Goal: Navigation & Orientation: Find specific page/section

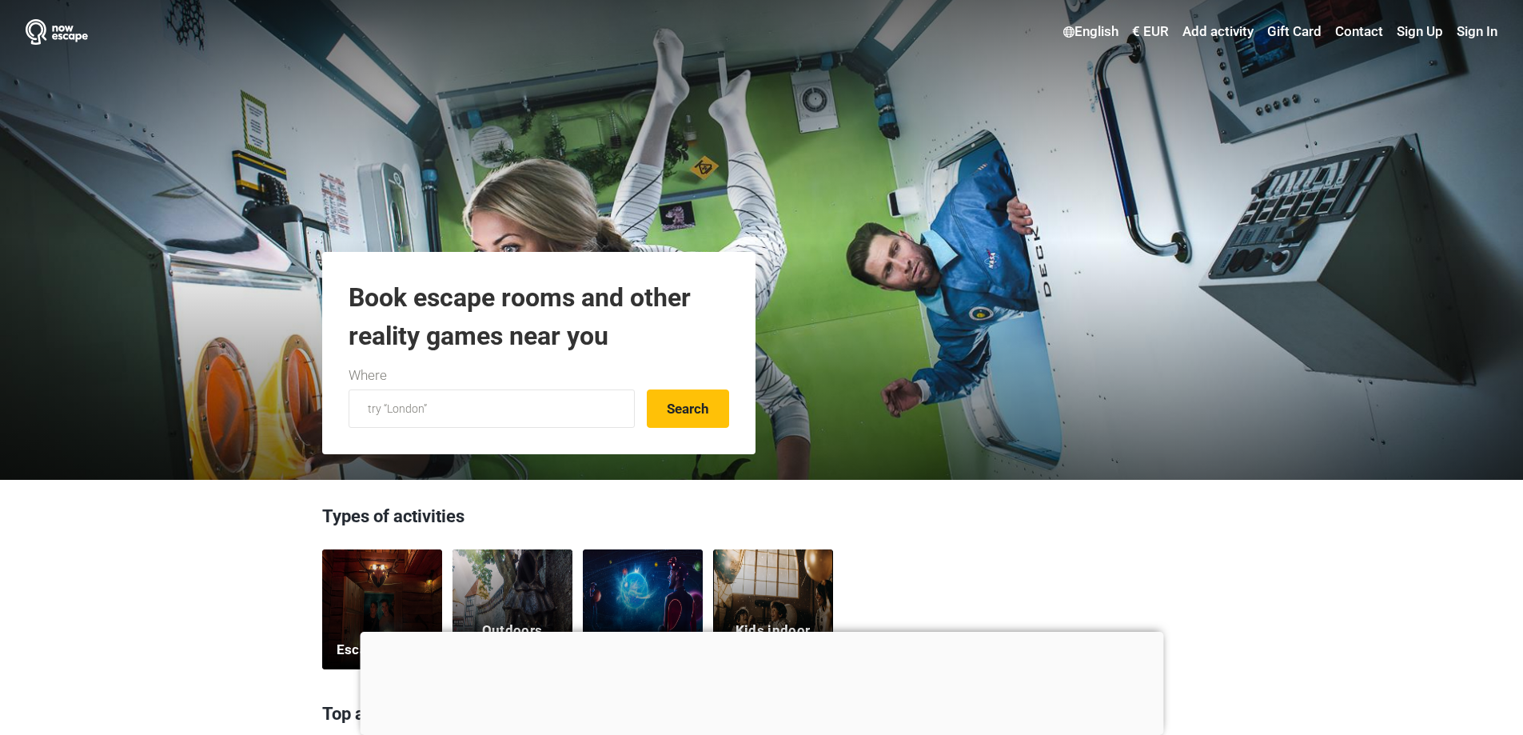
click at [397, 588] on div "Escape rooms" at bounding box center [382, 609] width 120 height 120
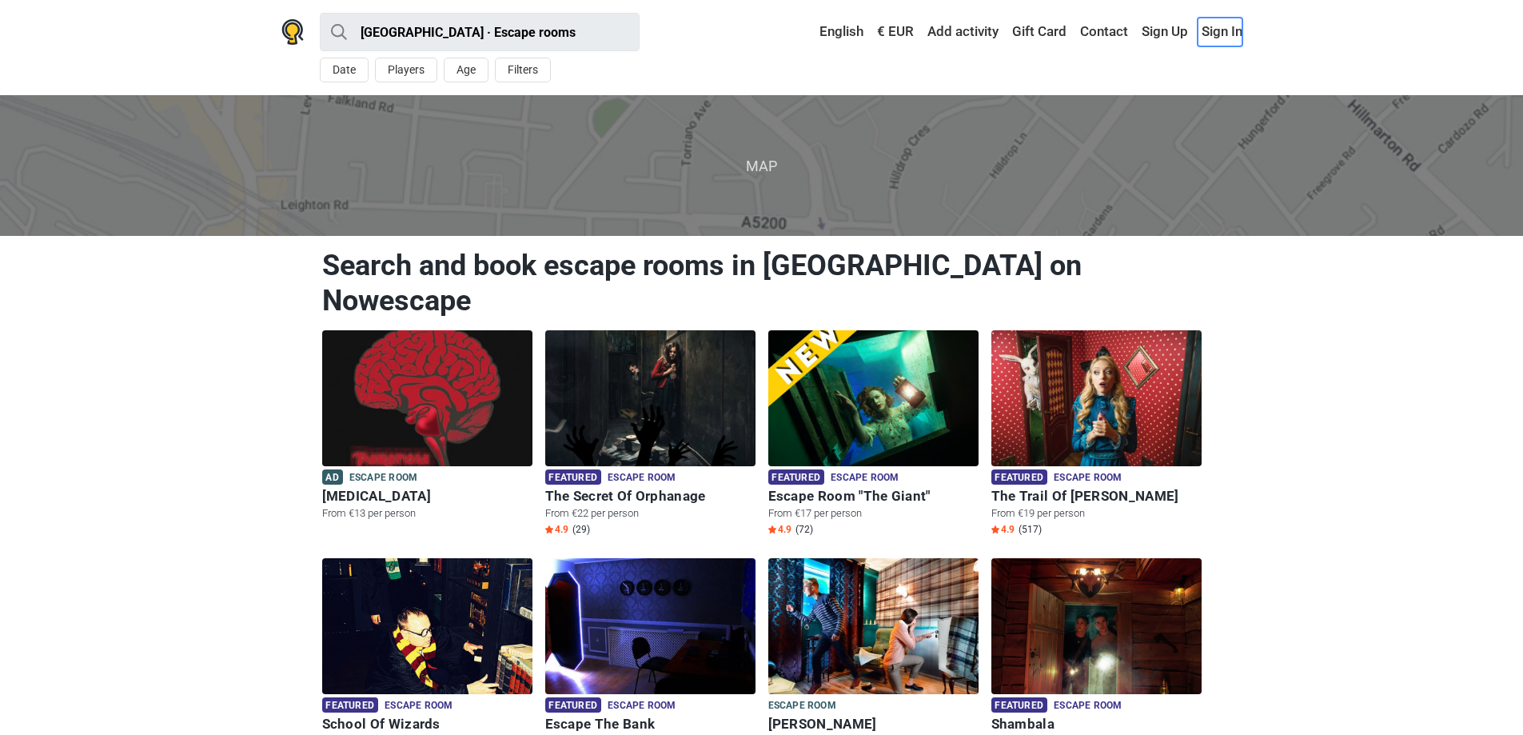
click at [1224, 32] on link "Sign In" at bounding box center [1220, 32] width 45 height 29
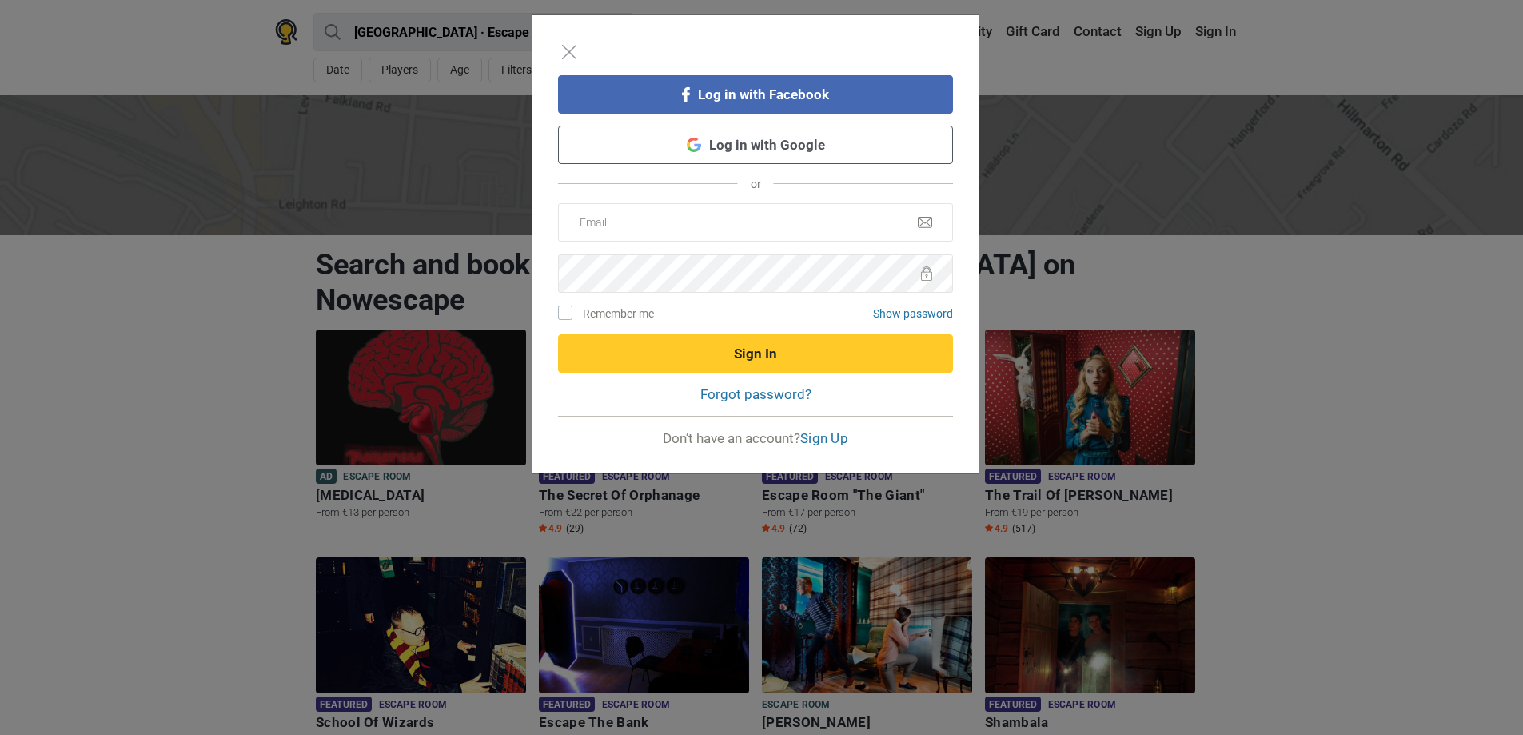
click at [857, 153] on link "Log in with Google" at bounding box center [755, 145] width 395 height 38
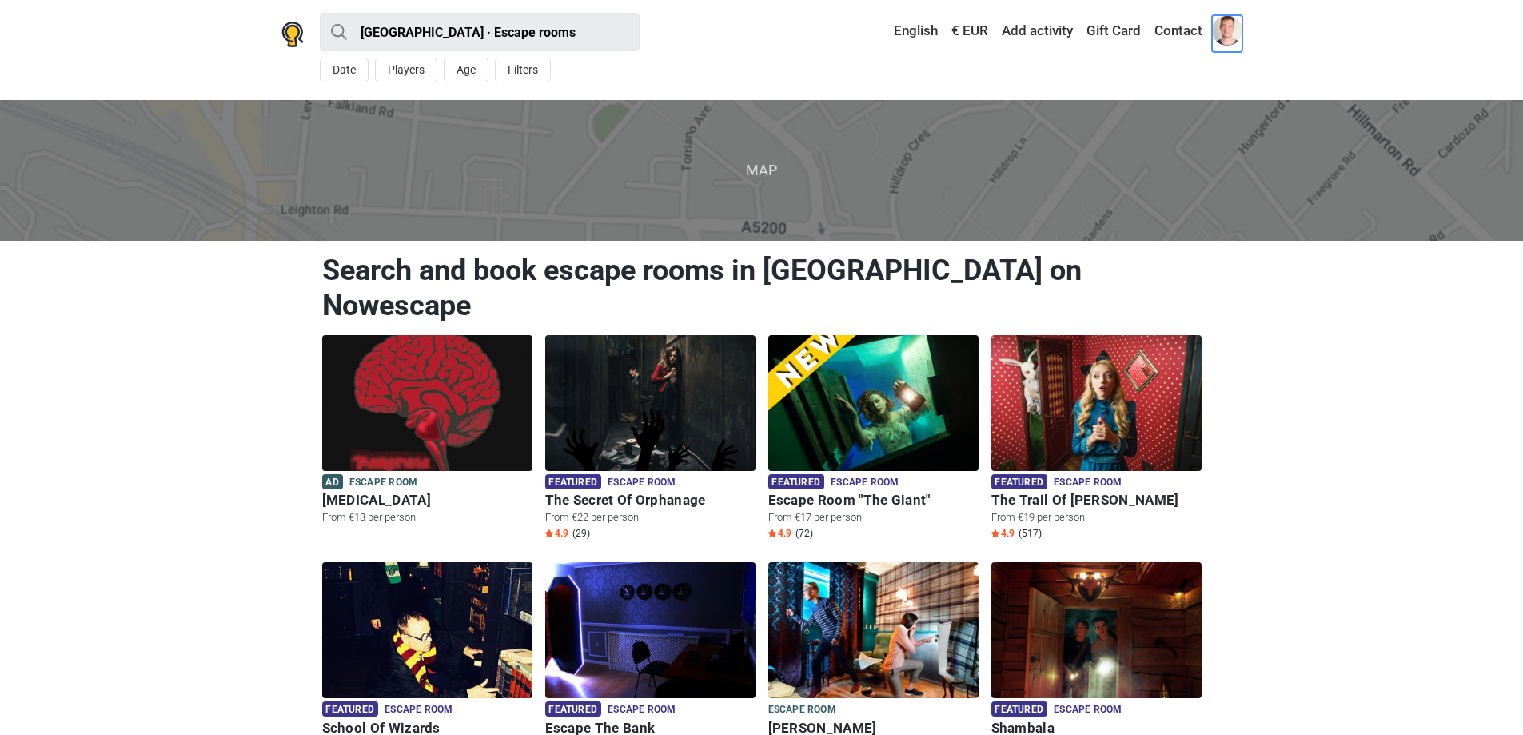
click at [1224, 29] on span at bounding box center [1227, 30] width 30 height 30
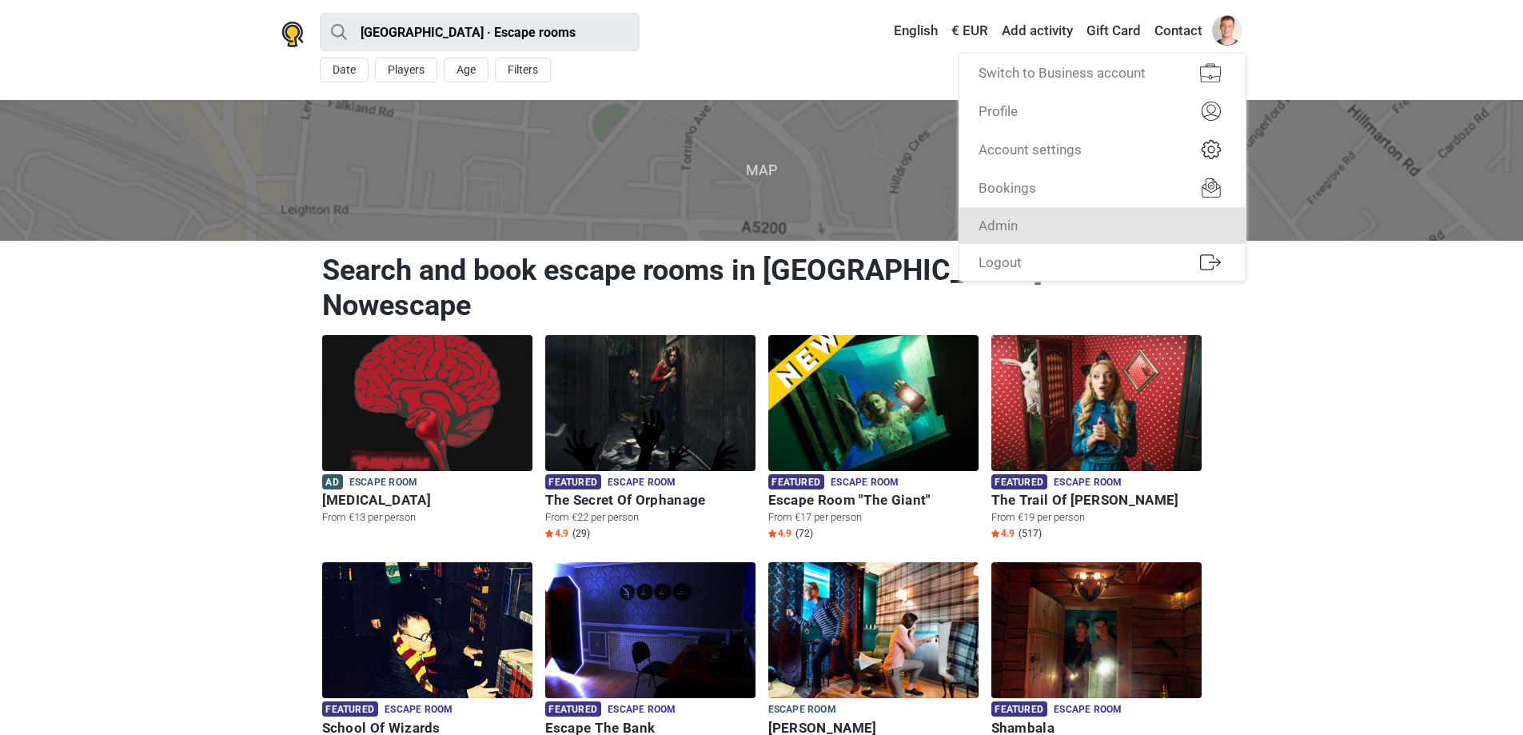
click at [1172, 225] on link "Admin" at bounding box center [1103, 225] width 286 height 37
